Goal: Task Accomplishment & Management: Complete application form

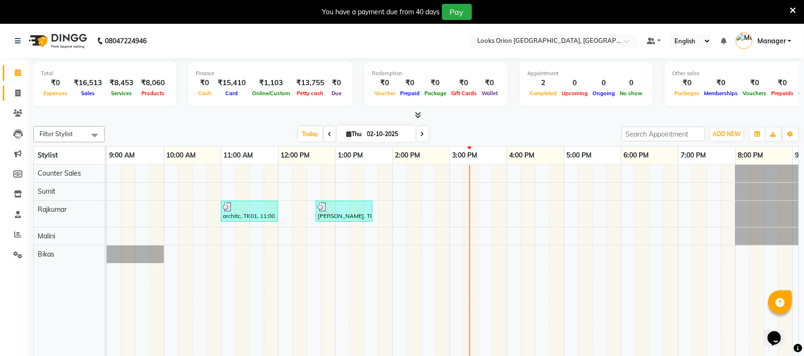
click at [17, 98] on span at bounding box center [18, 93] width 17 height 11
select select "service"
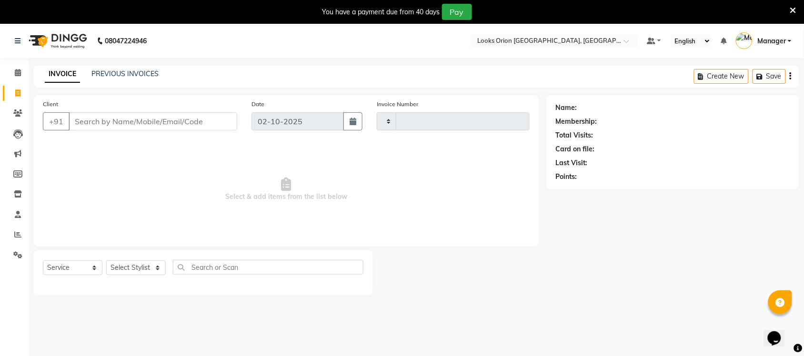
type input "0911"
select select "8943"
drag, startPoint x: 208, startPoint y: 267, endPoint x: 186, endPoint y: 32, distance: 235.9
click at [186, 32] on nav "08047224946 Select Location × Looks Orion [GEOGRAPHIC_DATA], [GEOGRAPHIC_DATA] …" at bounding box center [402, 41] width 804 height 34
click at [136, 122] on input "Client" at bounding box center [153, 121] width 169 height 18
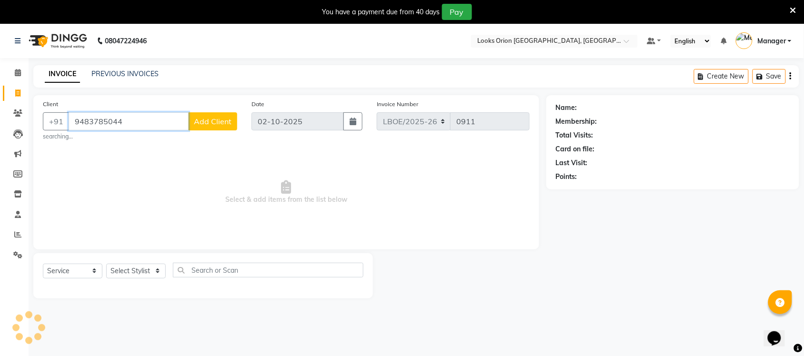
type input "9483785044"
click at [214, 124] on span "Add Client" at bounding box center [213, 122] width 38 height 10
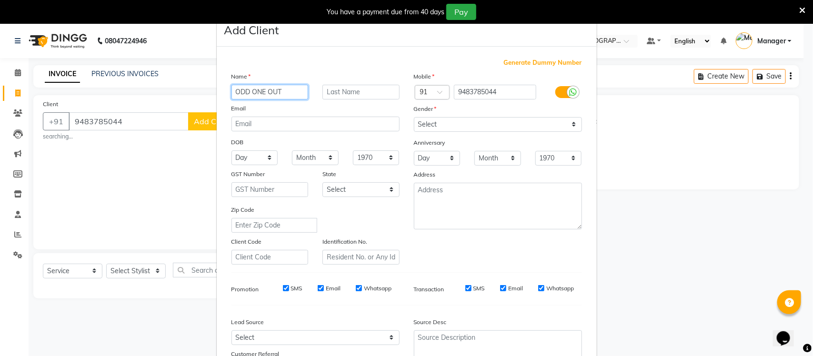
type input "ODD ONE OUT"
click at [391, 189] on select "Select [GEOGRAPHIC_DATA] [GEOGRAPHIC_DATA] [GEOGRAPHIC_DATA] [GEOGRAPHIC_DATA] …" at bounding box center [361, 189] width 77 height 15
select select "17"
click at [323, 182] on select "Select [GEOGRAPHIC_DATA] [GEOGRAPHIC_DATA] [GEOGRAPHIC_DATA] [GEOGRAPHIC_DATA] …" at bounding box center [361, 189] width 77 height 15
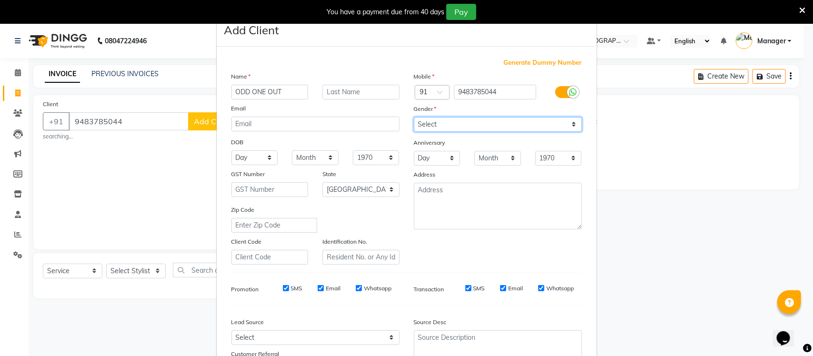
click at [568, 122] on select "Select [DEMOGRAPHIC_DATA] [DEMOGRAPHIC_DATA] Other Prefer Not To Say" at bounding box center [498, 124] width 168 height 15
select select "[DEMOGRAPHIC_DATA]"
click at [414, 117] on select "Select [DEMOGRAPHIC_DATA] [DEMOGRAPHIC_DATA] Other Prefer Not To Say" at bounding box center [498, 124] width 168 height 15
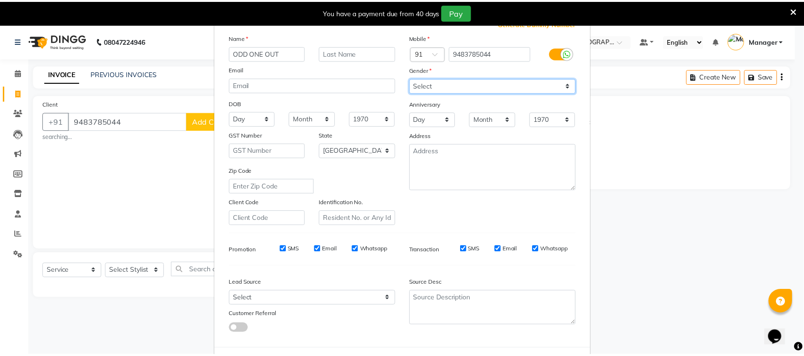
scroll to position [80, 0]
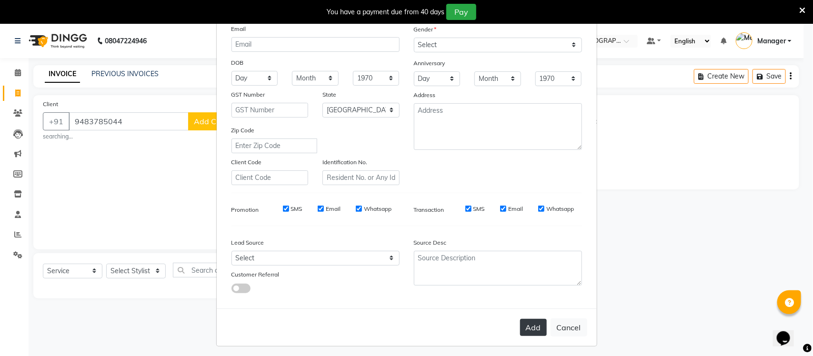
click at [521, 330] on button "Add" at bounding box center [533, 327] width 27 height 17
select select
select select "null"
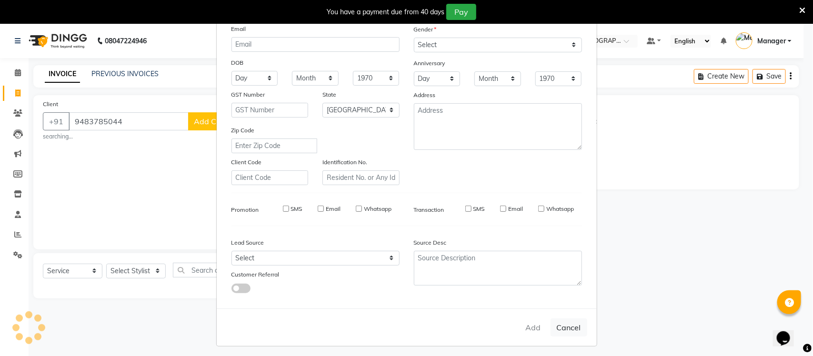
select select
checkbox input "false"
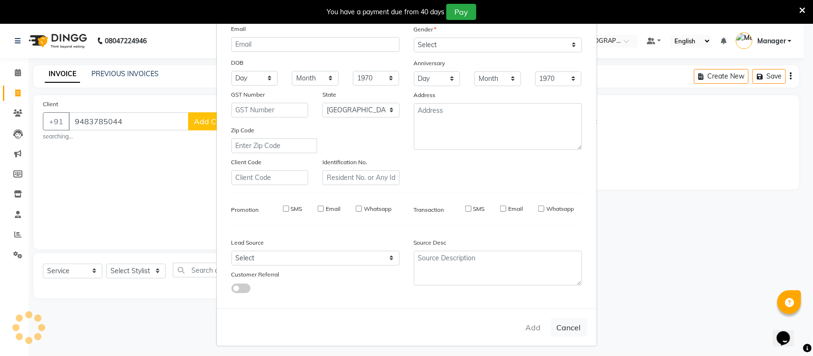
checkbox input "false"
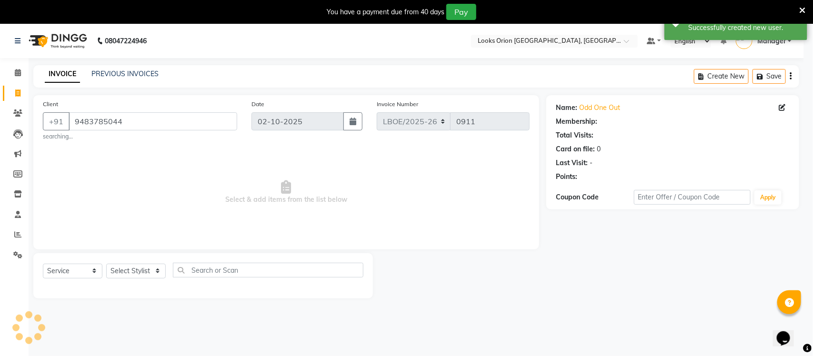
select select "1: Object"
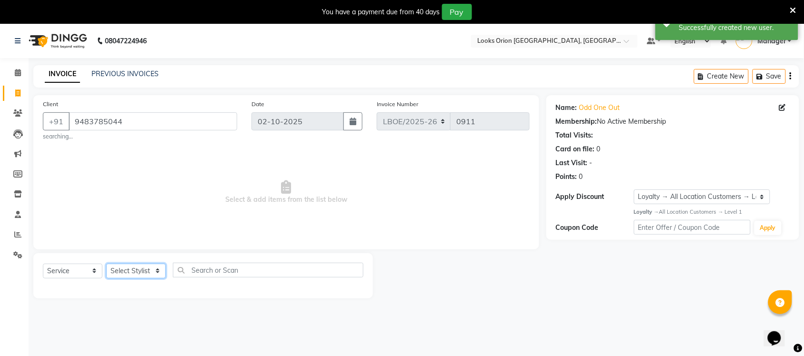
click at [159, 273] on select "Select Stylist Bikas Counter Sales Malini Manager [PERSON_NAME]" at bounding box center [136, 271] width 60 height 15
select select "90477"
click at [106, 264] on select "Select Stylist Bikas Counter Sales Malini Manager [PERSON_NAME]" at bounding box center [136, 271] width 60 height 15
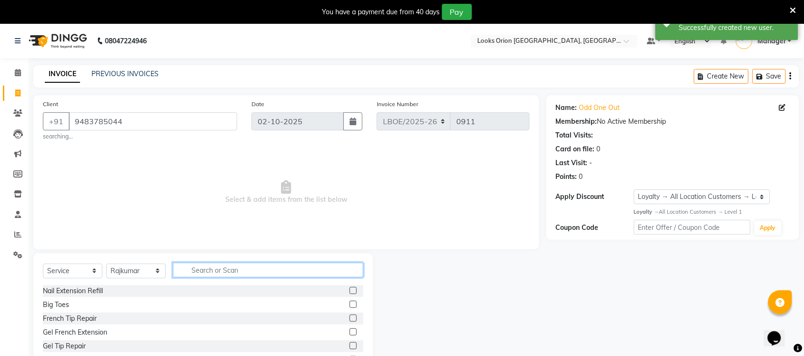
click at [216, 269] on input "text" at bounding box center [268, 270] width 191 height 15
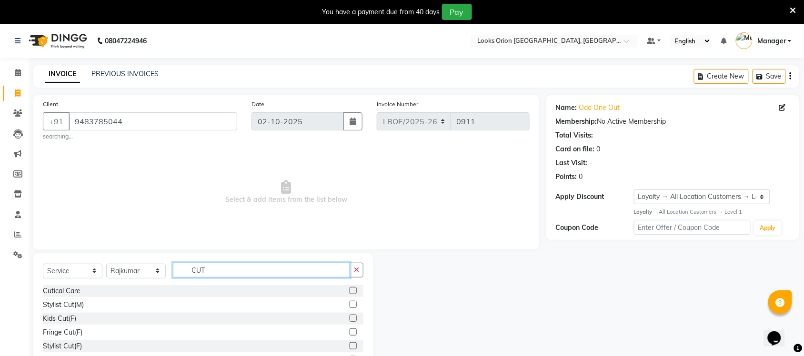
type input "CUT"
drag, startPoint x: 345, startPoint y: 349, endPoint x: 345, endPoint y: 341, distance: 8.2
click at [350, 349] on label at bounding box center [353, 346] width 7 height 7
click at [350, 349] on input "checkbox" at bounding box center [353, 347] width 6 height 6
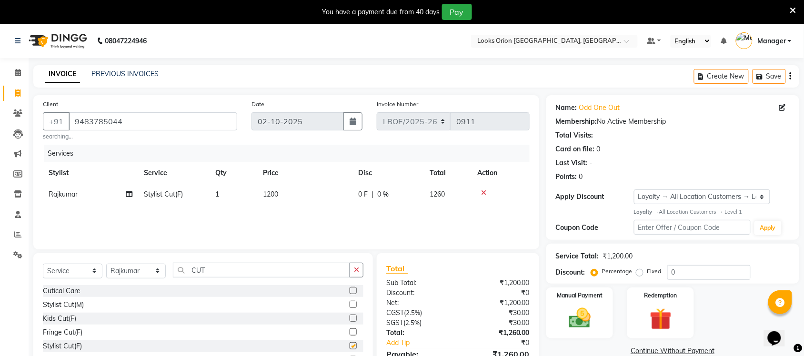
checkbox input "false"
click at [294, 198] on td "1200" at bounding box center [304, 194] width 95 height 21
select select "90477"
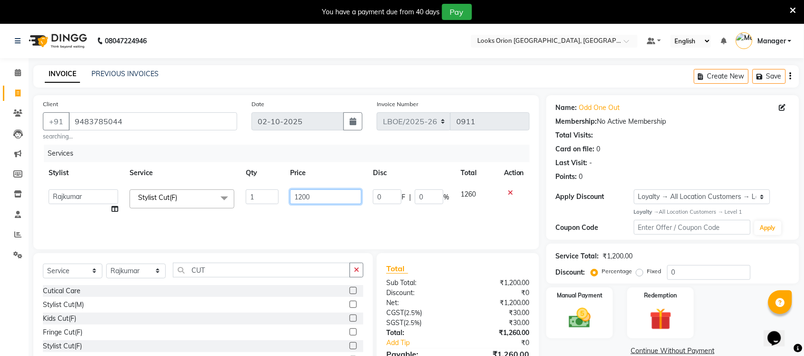
click at [323, 195] on input "1200" at bounding box center [325, 197] width 71 height 15
type input "1500"
click at [340, 213] on div "Services Stylist Service Qty Price Disc Total Action Bikas Counter Sales Malini…" at bounding box center [286, 192] width 487 height 95
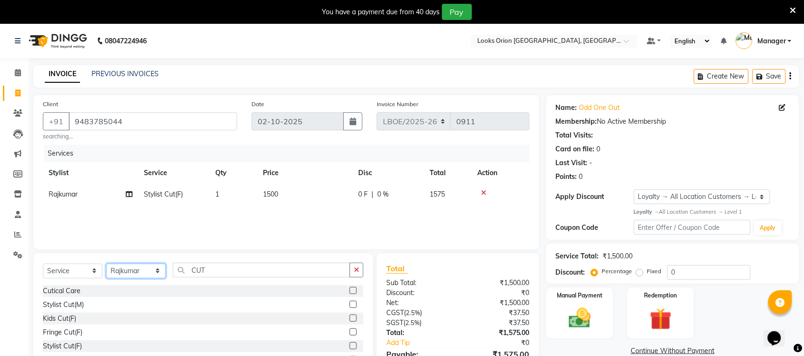
click at [161, 274] on select "Select Stylist Bikas Counter Sales Malini Manager [PERSON_NAME]" at bounding box center [136, 271] width 60 height 15
select select "90479"
click at [106, 264] on select "Select Stylist Bikas Counter Sales Malini Manager [PERSON_NAME]" at bounding box center [136, 271] width 60 height 15
click at [361, 272] on button "button" at bounding box center [357, 270] width 14 height 15
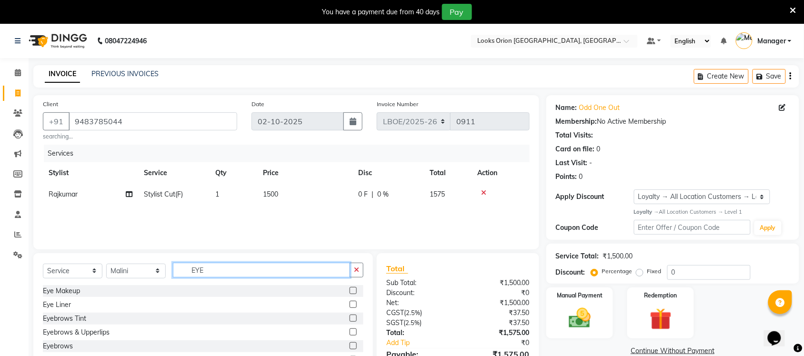
type input "EYE"
drag, startPoint x: 344, startPoint y: 335, endPoint x: 349, endPoint y: 313, distance: 22.5
click at [350, 335] on label at bounding box center [353, 332] width 7 height 7
click at [350, 335] on input "checkbox" at bounding box center [353, 333] width 6 height 6
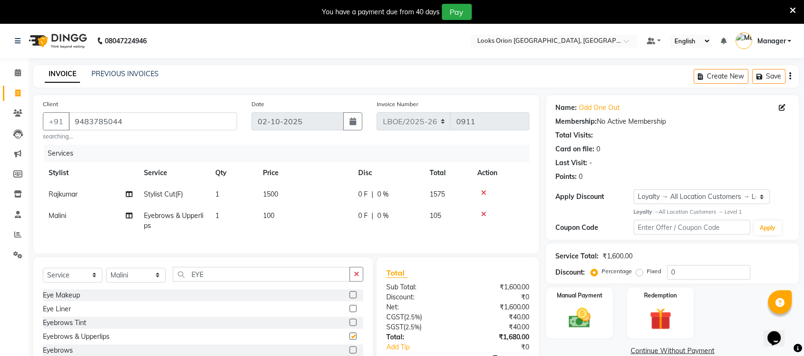
checkbox input "false"
click at [292, 220] on td "100" at bounding box center [304, 220] width 95 height 31
select select "90479"
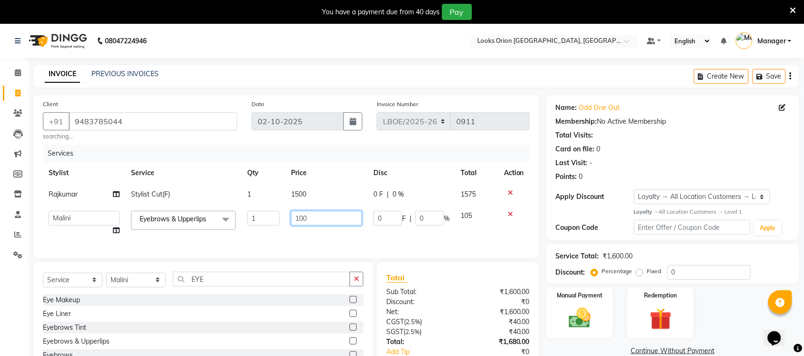
click at [317, 223] on input "100" at bounding box center [326, 218] width 71 height 15
type input "170"
click at [297, 241] on div "Services Stylist Service Qty Price Disc Total Action Rajkumar Stylist Cut(F) 1 …" at bounding box center [286, 197] width 487 height 104
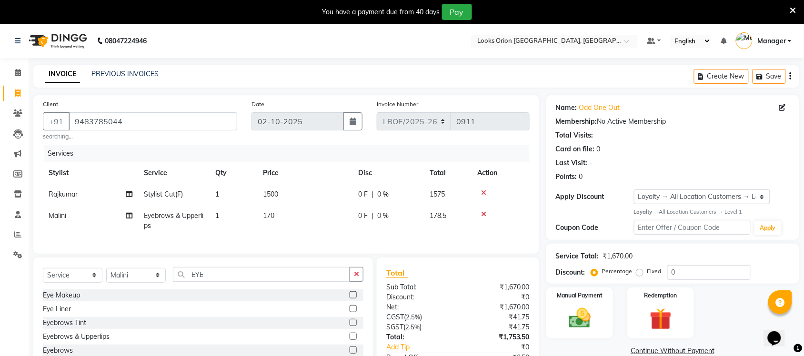
scroll to position [56, 0]
click at [354, 278] on icon "button" at bounding box center [356, 274] width 5 height 7
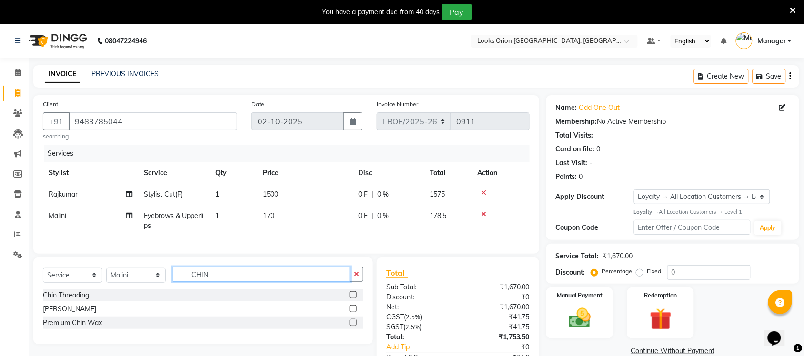
type input "CHIN"
click at [352, 299] on label at bounding box center [353, 295] width 7 height 7
click at [352, 299] on input "checkbox" at bounding box center [353, 296] width 6 height 6
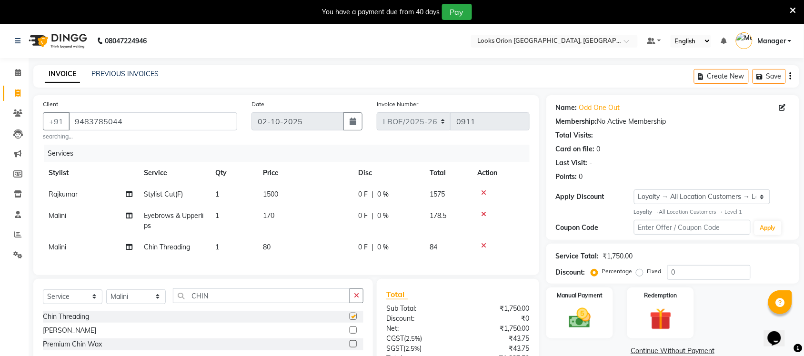
checkbox input "false"
click at [297, 251] on td "80" at bounding box center [304, 247] width 95 height 21
select select "90479"
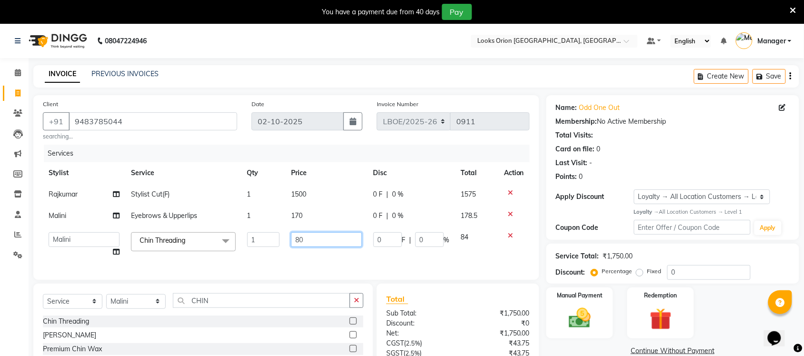
click at [315, 243] on input "80" at bounding box center [326, 240] width 71 height 15
type input "8"
type input "70"
click at [337, 255] on td "70" at bounding box center [326, 245] width 82 height 36
select select "90479"
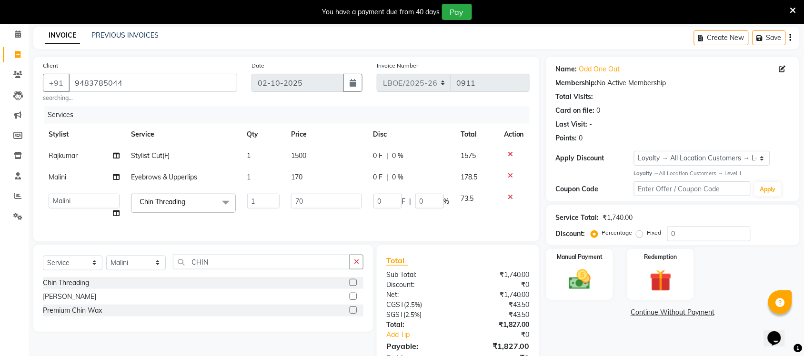
scroll to position [91, 0]
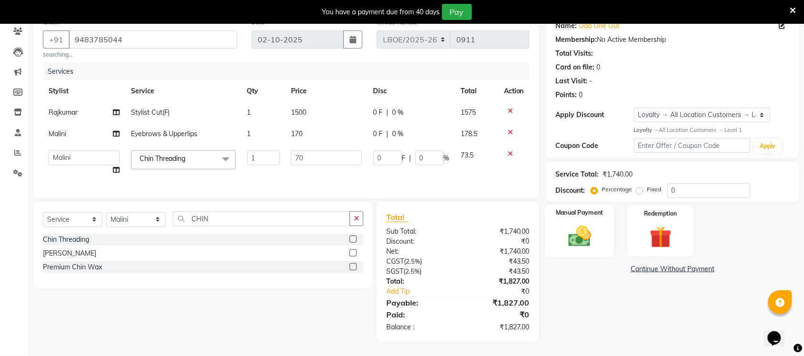
click at [581, 231] on img at bounding box center [579, 236] width 37 height 26
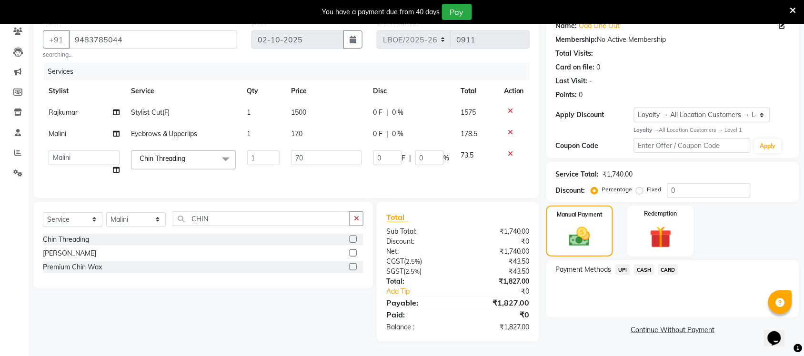
click at [620, 264] on span "UPI" at bounding box center [623, 269] width 15 height 11
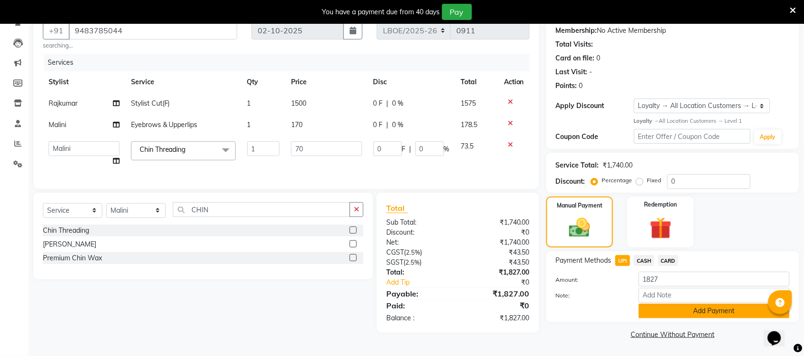
click at [704, 305] on button "Add Payment" at bounding box center [714, 311] width 151 height 15
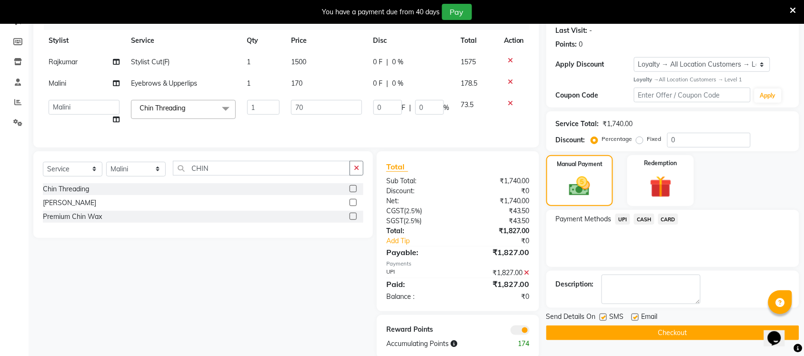
scroll to position [158, 0]
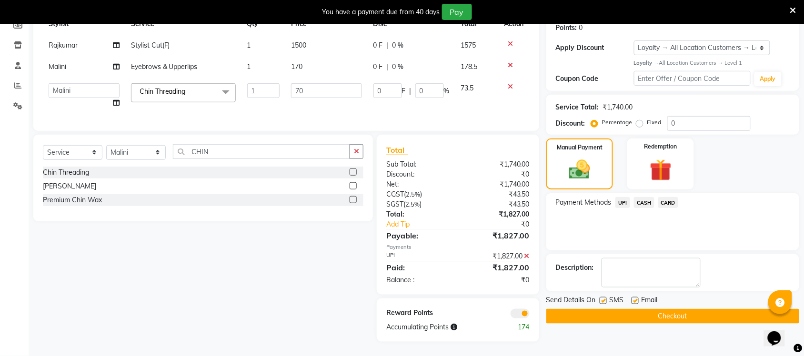
click at [682, 309] on button "Checkout" at bounding box center [673, 316] width 253 height 15
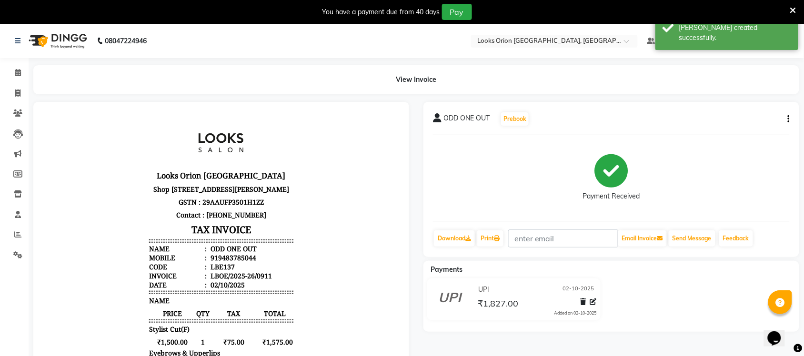
scroll to position [24, 0]
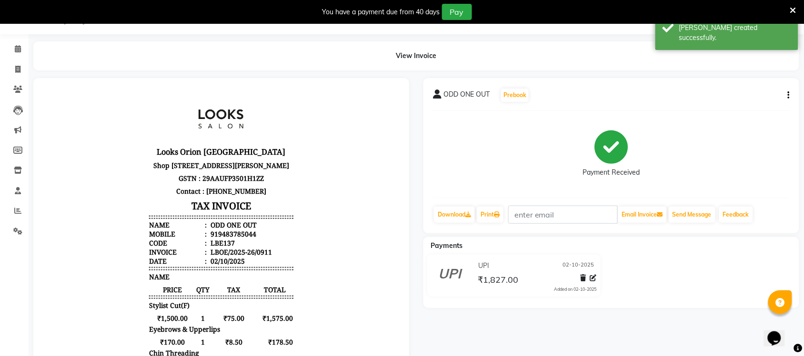
select select "service"
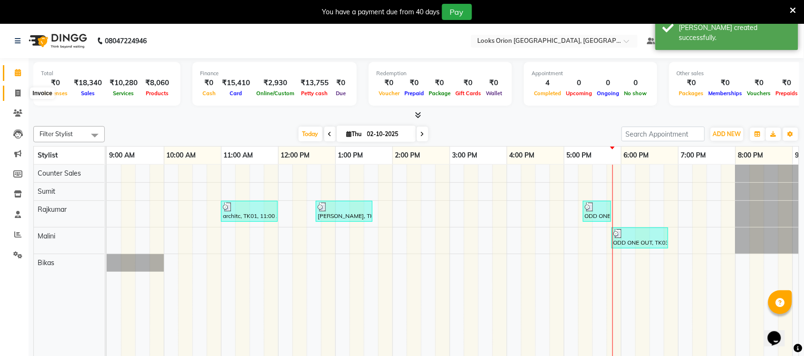
click at [17, 93] on icon at bounding box center [17, 93] width 5 height 7
select select "service"
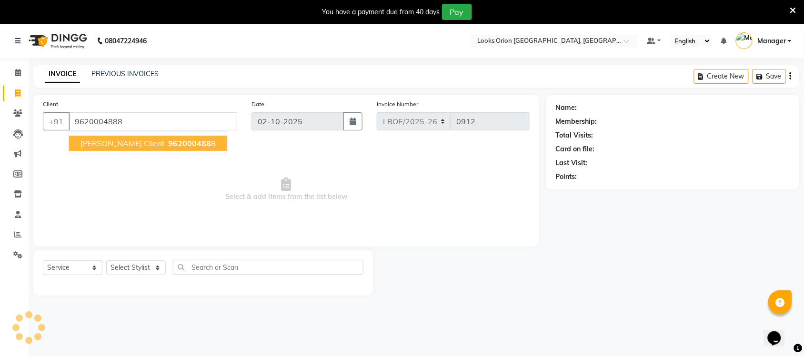
type input "9620004888"
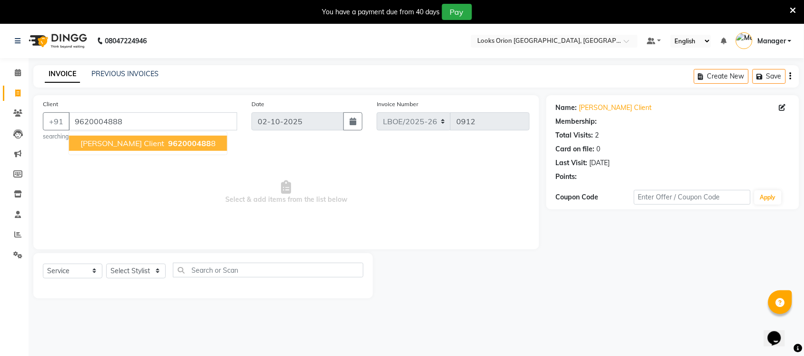
select select "1: Object"
click at [105, 141] on span "[PERSON_NAME] client" at bounding box center [123, 144] width 84 height 10
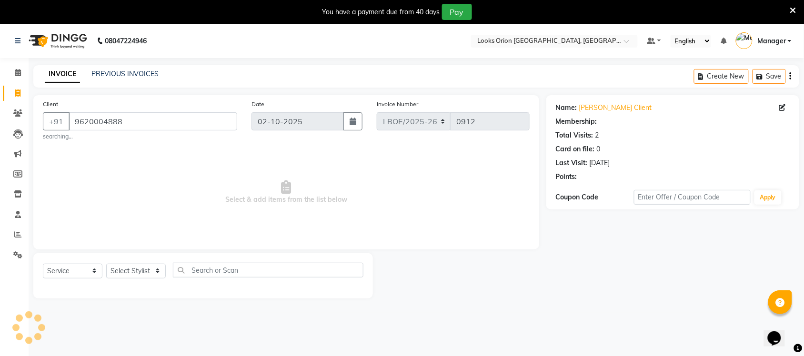
select select "1: Object"
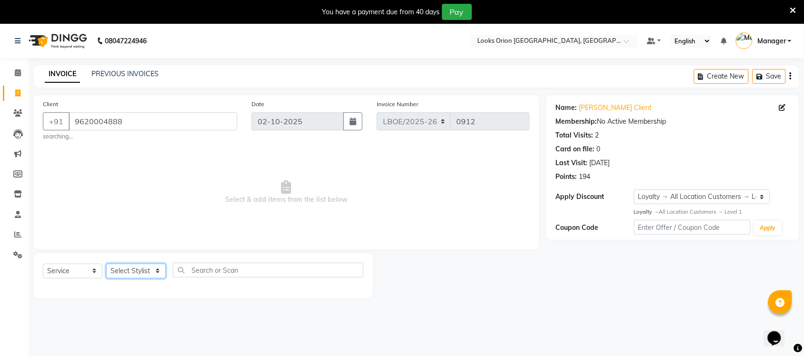
click at [155, 270] on select "Select Stylist Bikas Counter Sales Malini Manager [PERSON_NAME]" at bounding box center [136, 271] width 60 height 15
select select "90479"
click at [106, 264] on select "Select Stylist Bikas Counter Sales Malini Manager [PERSON_NAME]" at bounding box center [136, 271] width 60 height 15
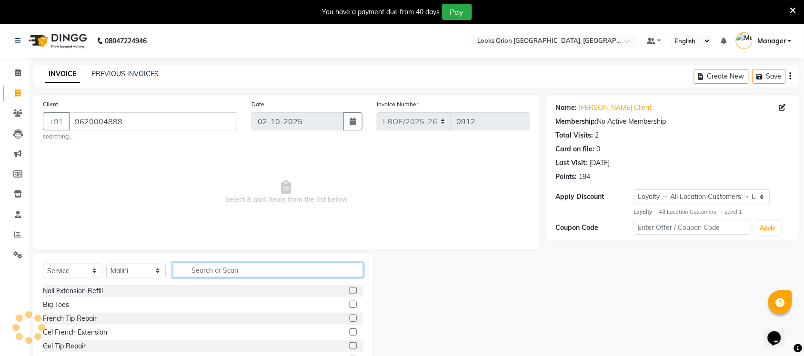
click at [210, 267] on input "text" at bounding box center [268, 270] width 191 height 15
type input "EYE"
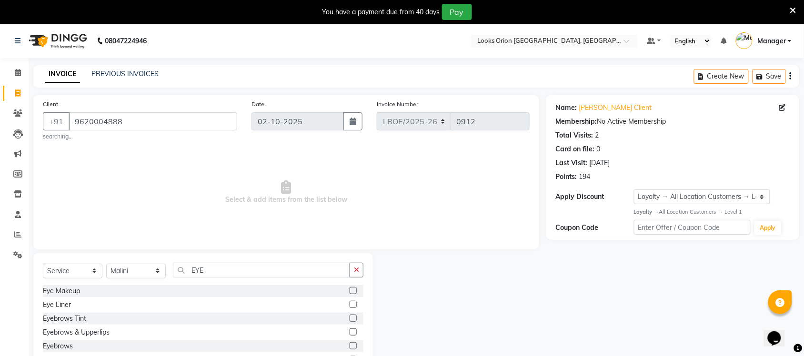
click at [350, 334] on label at bounding box center [353, 332] width 7 height 7
click at [350, 334] on input "checkbox" at bounding box center [353, 333] width 6 height 6
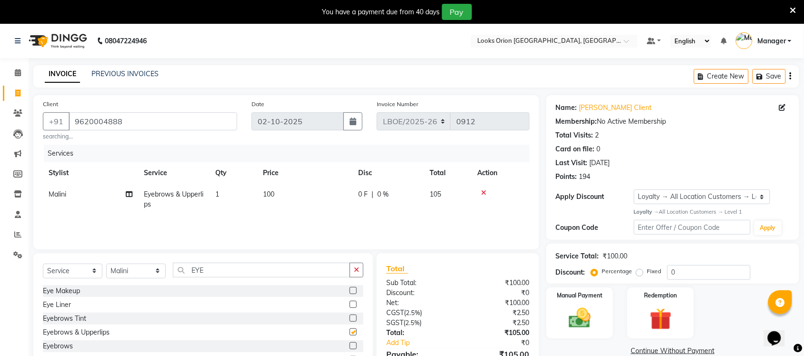
checkbox input "false"
click at [280, 194] on td "100" at bounding box center [304, 199] width 95 height 31
select select "90479"
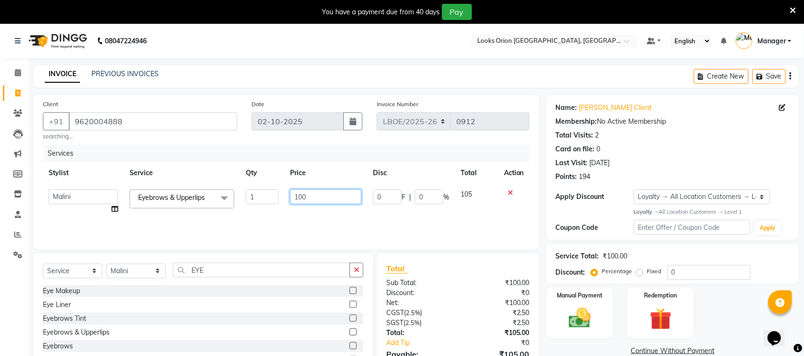
click at [317, 194] on input "100" at bounding box center [325, 197] width 71 height 15
type input "170"
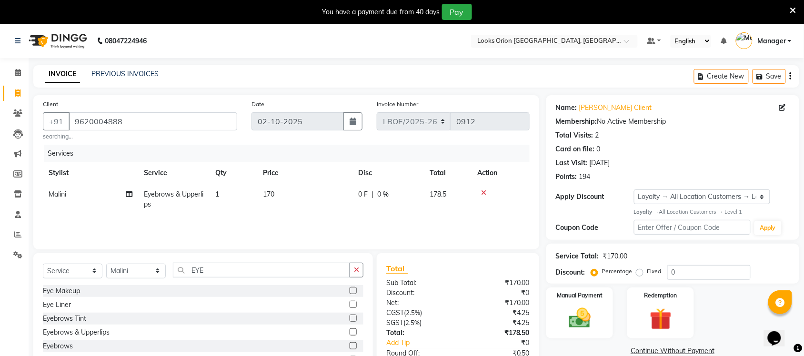
click at [375, 227] on div "Services Stylist Service Qty Price Disc Total Action Malini Eyebrows & Upperlip…" at bounding box center [286, 192] width 487 height 95
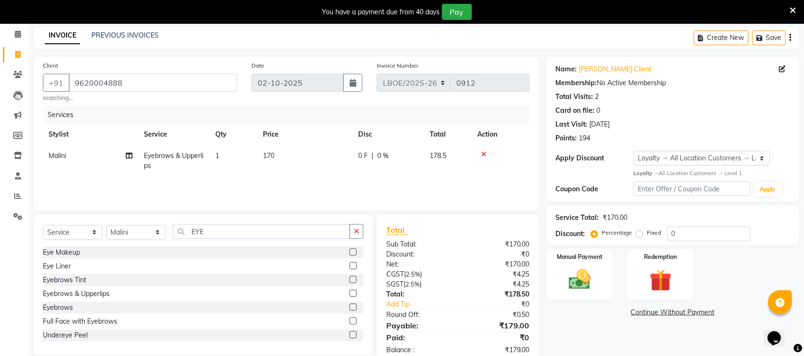
scroll to position [61, 0]
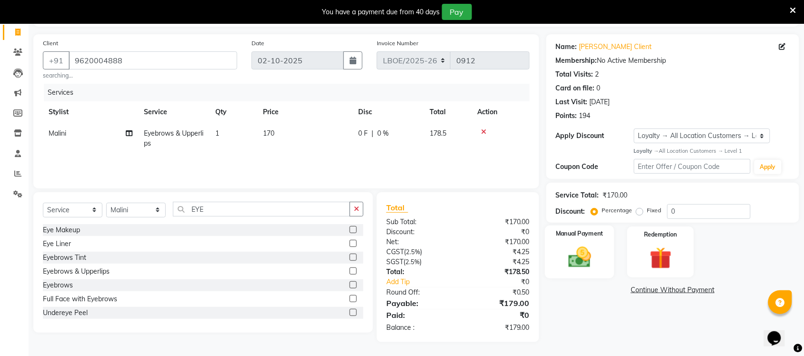
click at [578, 269] on img at bounding box center [579, 257] width 37 height 26
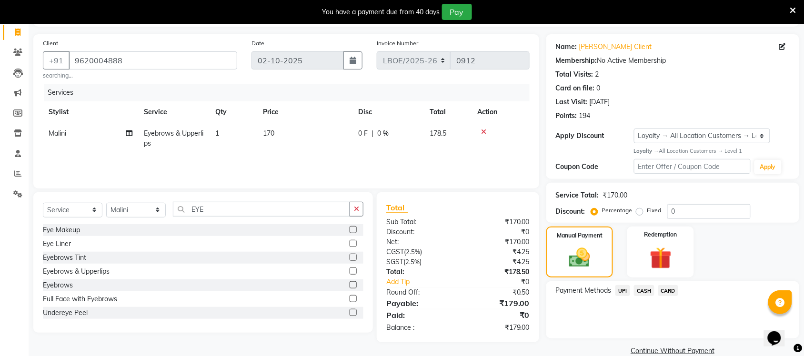
click at [623, 292] on span "UPI" at bounding box center [623, 290] width 15 height 11
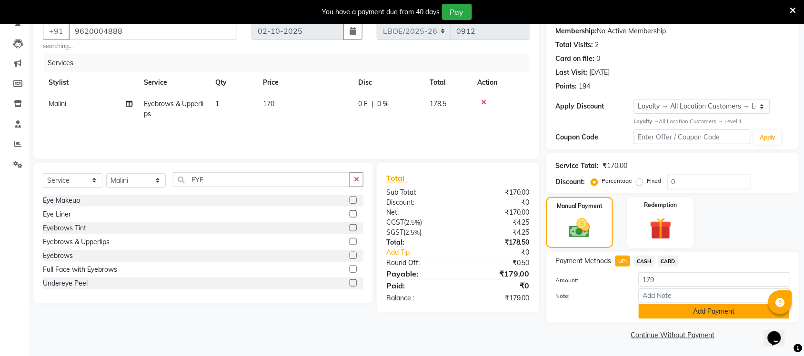
click at [700, 305] on button "Add Payment" at bounding box center [714, 311] width 151 height 15
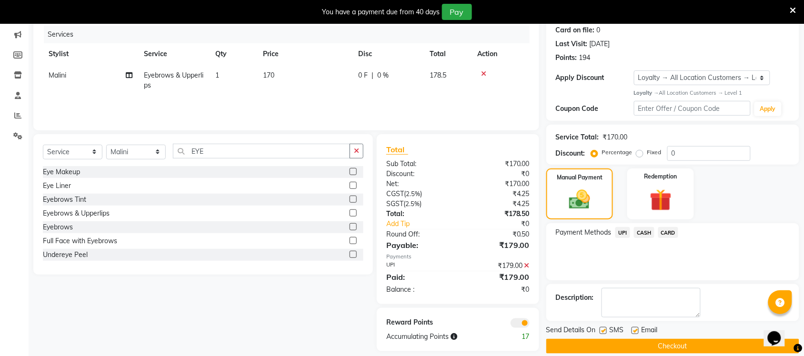
scroll to position [131, 0]
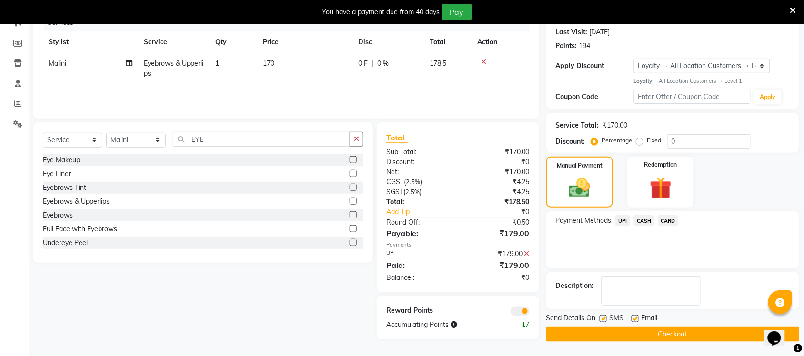
click at [697, 330] on button "Checkout" at bounding box center [673, 334] width 253 height 15
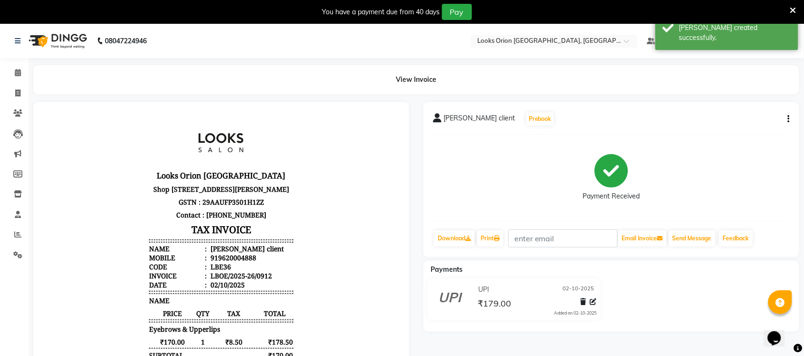
select select "service"
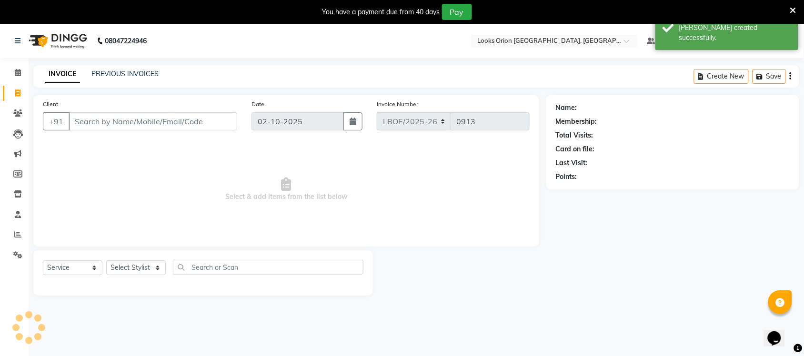
scroll to position [24, 0]
